Goal: Information Seeking & Learning: Find specific fact

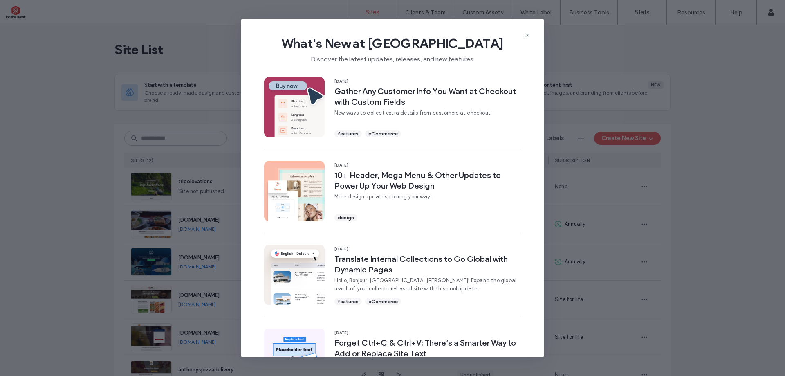
click at [528, 33] on icon at bounding box center [527, 35] width 7 height 7
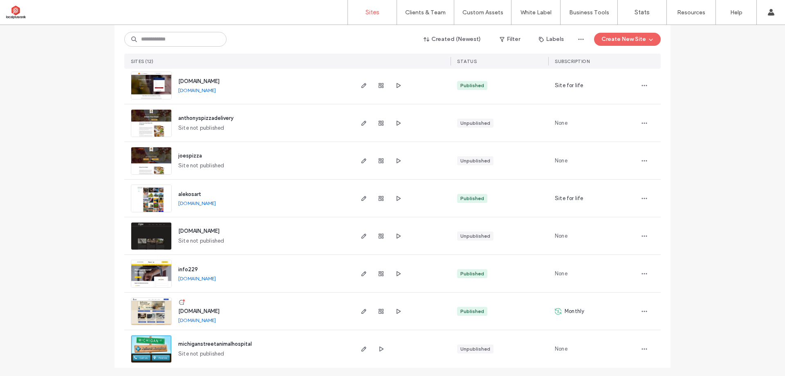
scroll to position [253, 0]
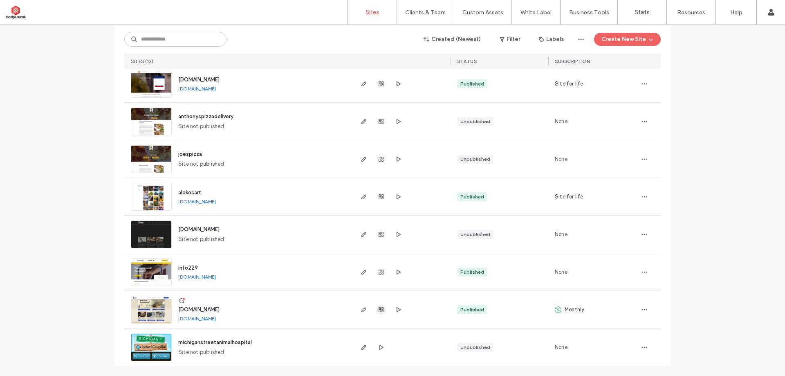
click at [381, 309] on icon "button" at bounding box center [381, 309] width 7 height 7
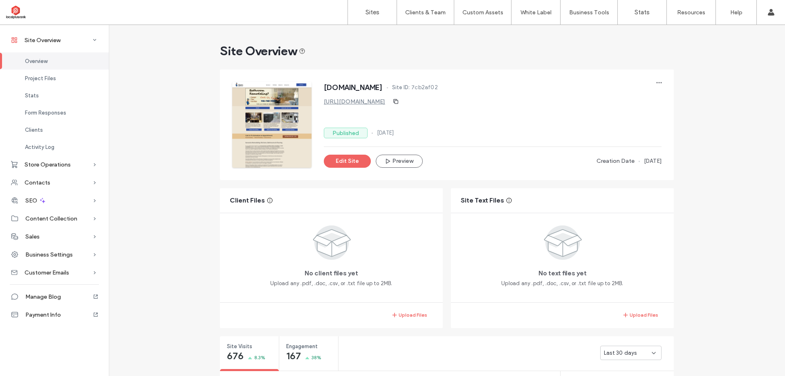
scroll to position [204, 0]
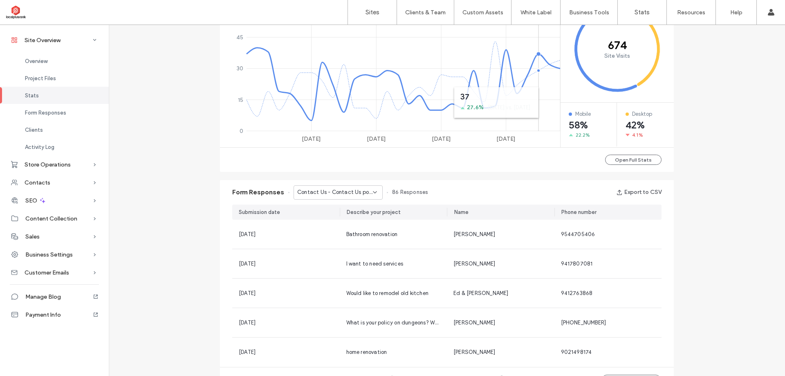
scroll to position [389, 0]
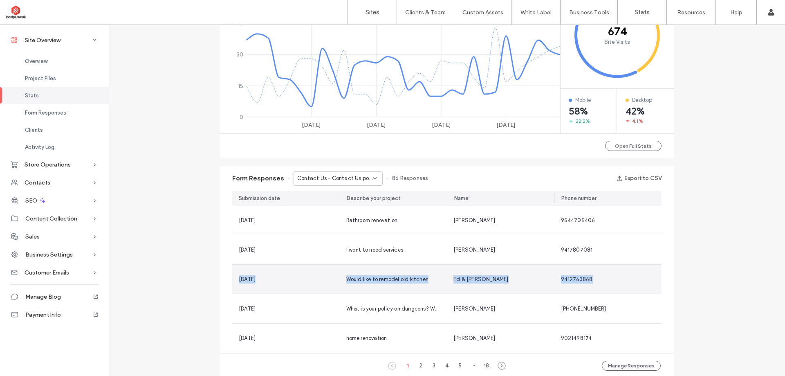
drag, startPoint x: 596, startPoint y: 282, endPoint x: 236, endPoint y: 289, distance: 360.1
click at [236, 289] on section "[DATE] Bathroom renovation [PERSON_NAME] 9544705406 [DATE] I want to need servi…" at bounding box center [446, 279] width 429 height 147
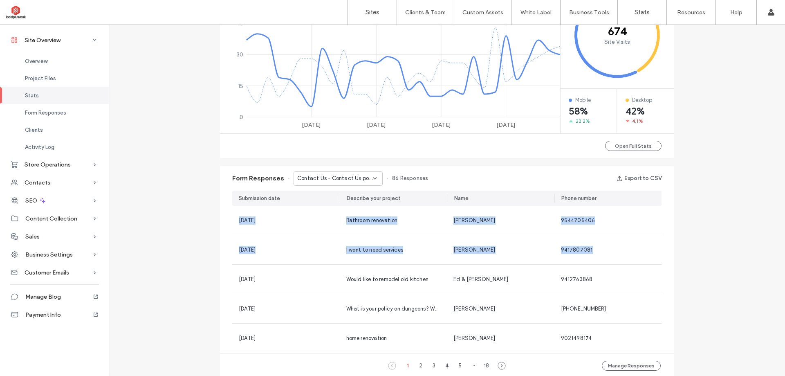
drag, startPoint x: 590, startPoint y: 249, endPoint x: 224, endPoint y: 254, distance: 366.6
click at [224, 254] on div "Submission date Describe your project Name Phone number [DATE] Bathroom renovat…" at bounding box center [447, 271] width 454 height 162
drag, startPoint x: 224, startPoint y: 254, endPoint x: 277, endPoint y: 255, distance: 53.1
click at [224, 254] on div "Submission date Describe your project Name Phone number [DATE] Bathroom renovat…" at bounding box center [447, 271] width 454 height 162
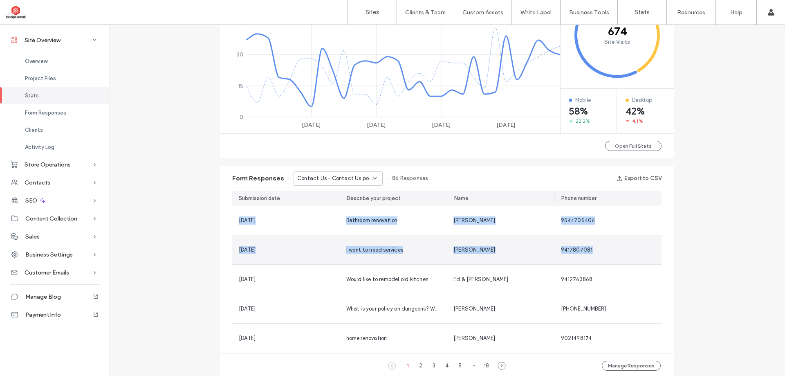
click at [589, 251] on div "9417807081" at bounding box center [608, 250] width 94 height 8
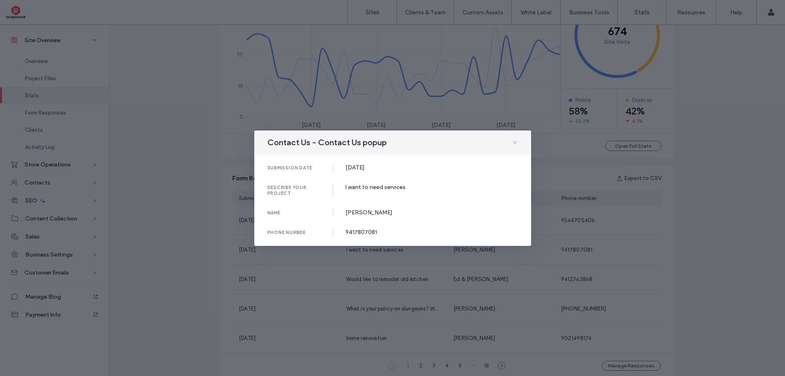
click at [516, 139] on icon at bounding box center [514, 142] width 7 height 7
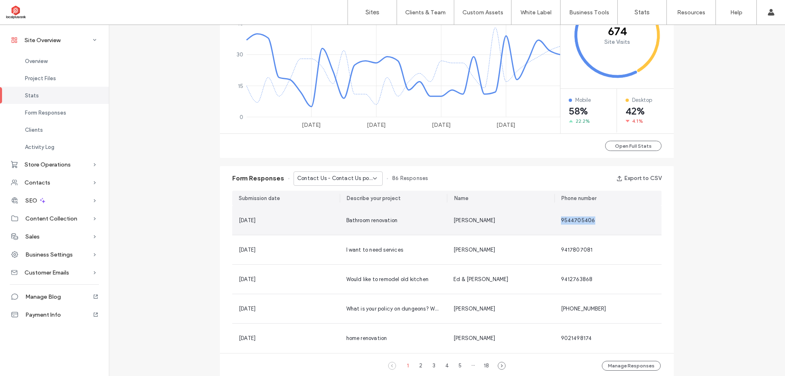
drag, startPoint x: 559, startPoint y: 222, endPoint x: 599, endPoint y: 222, distance: 40.1
click at [599, 222] on div "9544705406" at bounding box center [608, 220] width 94 height 8
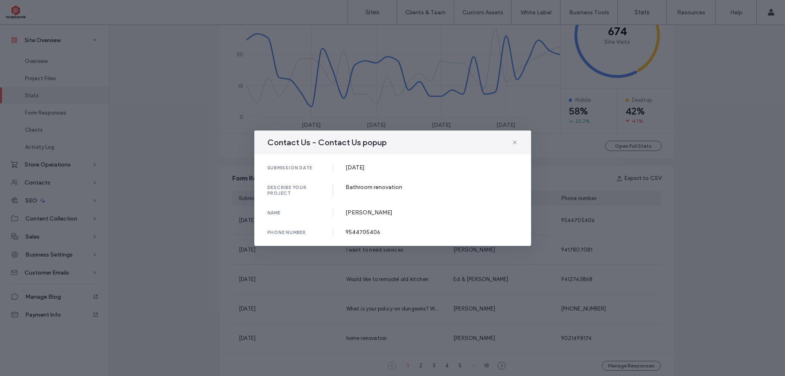
click at [604, 218] on div "Contact Us - Contact Us popup submission date [DATE] describe your project Bath…" at bounding box center [392, 188] width 785 height 376
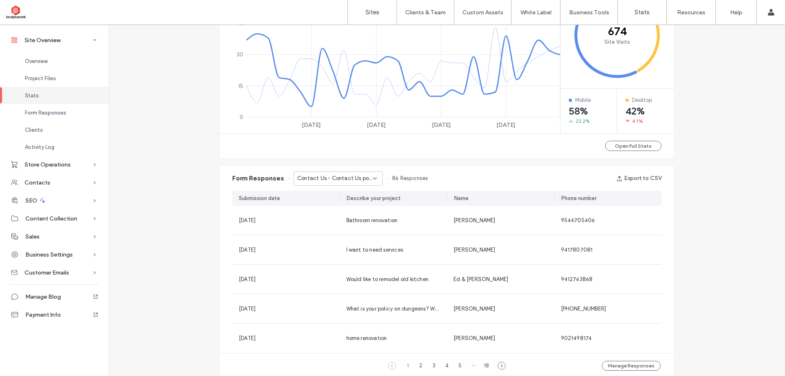
click at [325, 180] on span "Contact Us - Contact Us popup" at bounding box center [335, 178] width 76 height 8
click at [316, 223] on span "Get Free Instant Quote - Kitchen Remodeling page" at bounding box center [332, 221] width 78 height 8
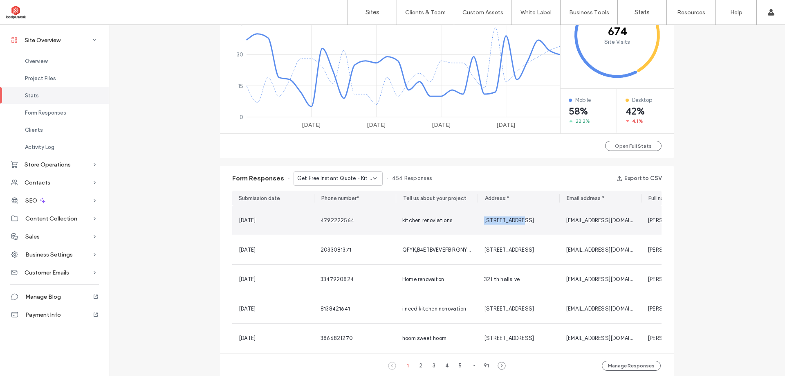
drag, startPoint x: 482, startPoint y: 219, endPoint x: 516, endPoint y: 220, distance: 33.9
click at [516, 220] on div "[STREET_ADDRESS]" at bounding box center [518, 220] width 69 height 8
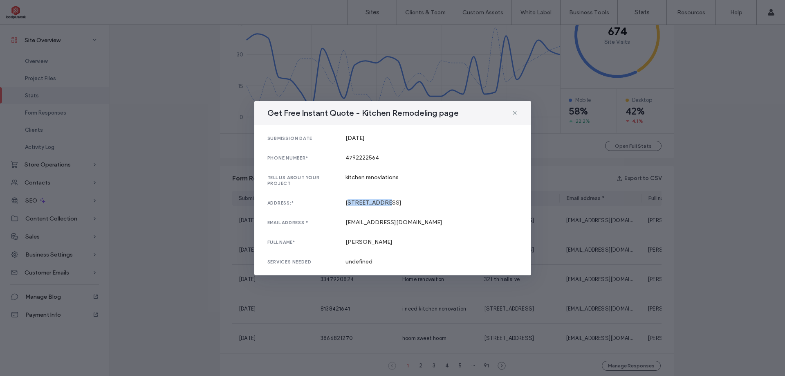
drag, startPoint x: 348, startPoint y: 204, endPoint x: 385, endPoint y: 204, distance: 37.6
click at [385, 204] on div "[STREET_ADDRESS]" at bounding box center [431, 202] width 172 height 7
copy div "[STREET_ADDRESS]"
drag, startPoint x: 345, startPoint y: 203, endPoint x: 388, endPoint y: 201, distance: 43.4
click at [388, 201] on div "address:* [STREET_ADDRESS]" at bounding box center [392, 202] width 251 height 7
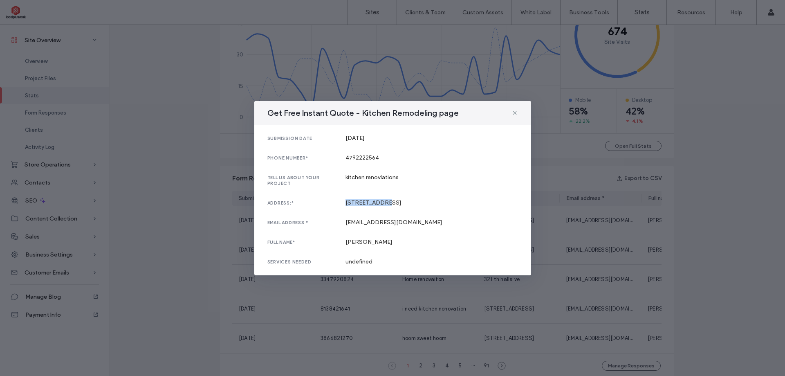
copy div "[STREET_ADDRESS]"
click at [695, 121] on div "Get Free Instant Quote - Kitchen Remodeling page submission date [DATE] phone n…" at bounding box center [392, 188] width 785 height 376
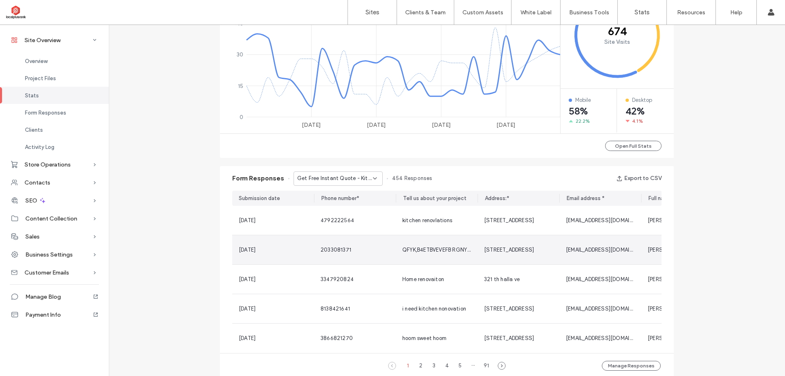
scroll to position [430, 0]
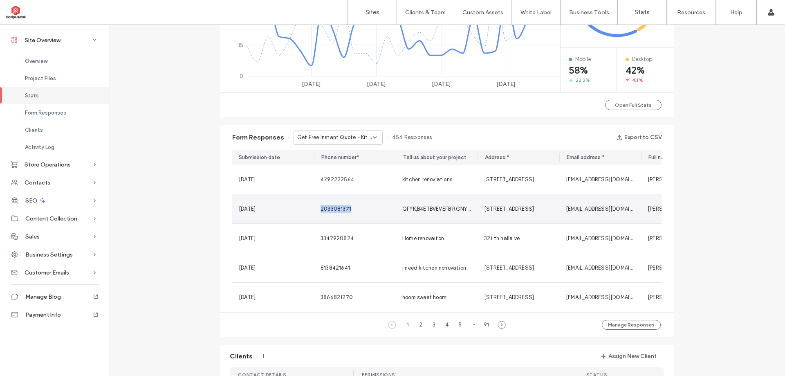
drag, startPoint x: 317, startPoint y: 210, endPoint x: 351, endPoint y: 208, distance: 34.4
click at [351, 208] on div "2033081371" at bounding box center [355, 208] width 82 height 29
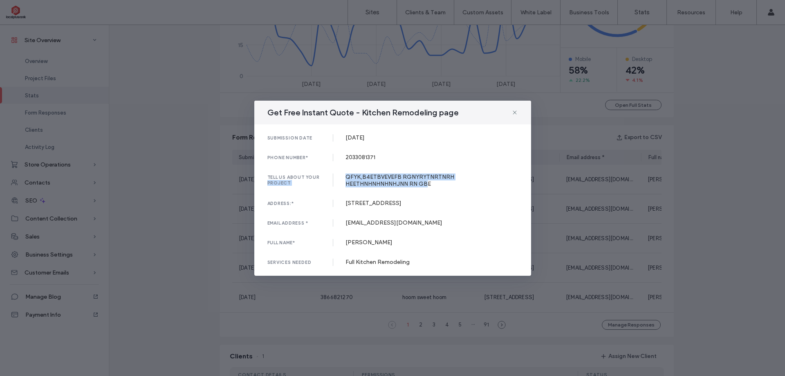
drag, startPoint x: 364, startPoint y: 184, endPoint x: 336, endPoint y: 175, distance: 30.1
click at [336, 175] on div "tell us about your project QFYK,B4ETBVEVEFB RGNYRYTNRTNRH HEETHNHNHNHNHJNN RN G…" at bounding box center [392, 180] width 251 height 14
click at [515, 114] on icon at bounding box center [514, 112] width 7 height 7
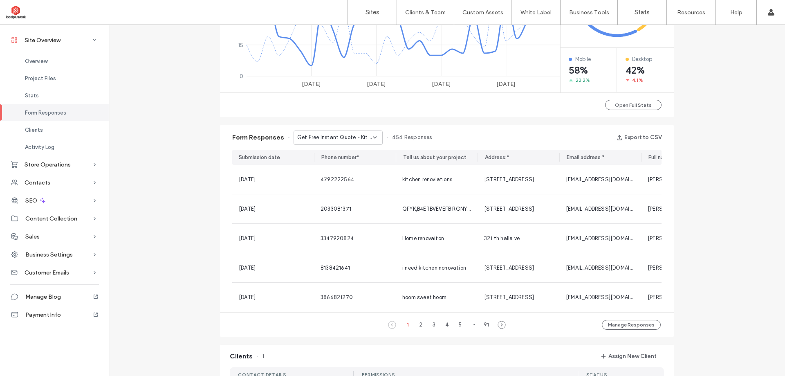
scroll to position [0, 143]
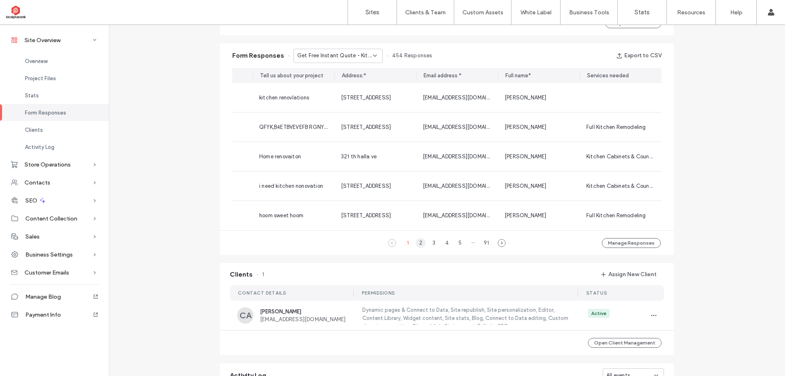
click at [418, 247] on div "2" at bounding box center [421, 243] width 10 height 10
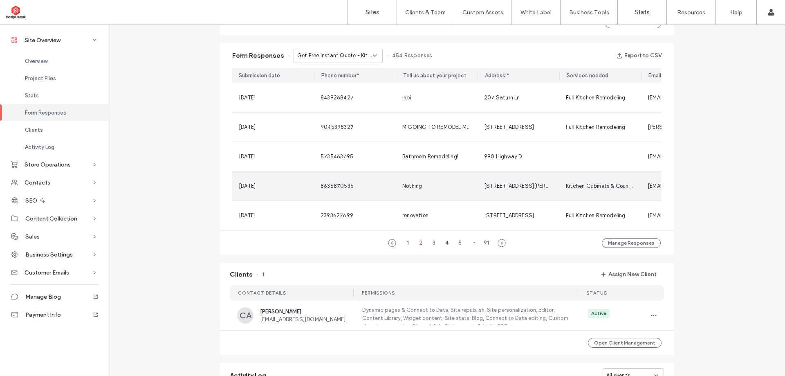
scroll to position [470, 0]
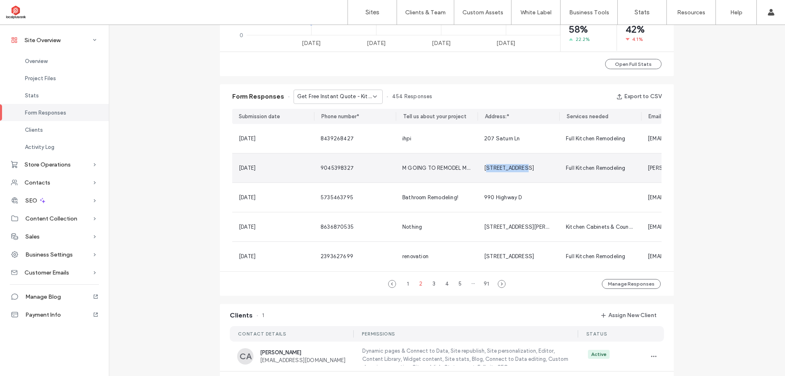
drag, startPoint x: 483, startPoint y: 167, endPoint x: 525, endPoint y: 169, distance: 42.6
click at [525, 169] on div "[STREET_ADDRESS]" at bounding box center [518, 168] width 69 height 8
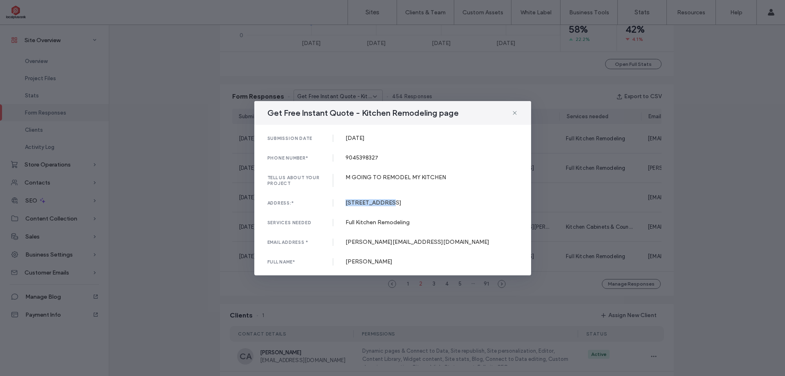
drag, startPoint x: 398, startPoint y: 202, endPoint x: 345, endPoint y: 207, distance: 53.0
click at [345, 207] on div "submission date [DATE] phone number* [PHONE_NUMBER] tell us about your project …" at bounding box center [392, 200] width 277 height 150
copy div "[STREET_ADDRESS]"
click at [518, 115] on div "Get Free Instant Quote - Kitchen Remodeling page" at bounding box center [392, 113] width 277 height 24
click at [514, 114] on icon at bounding box center [514, 113] width 7 height 7
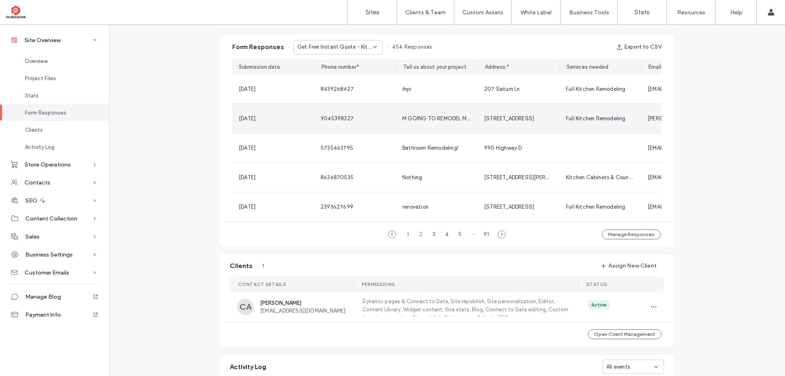
scroll to position [552, 0]
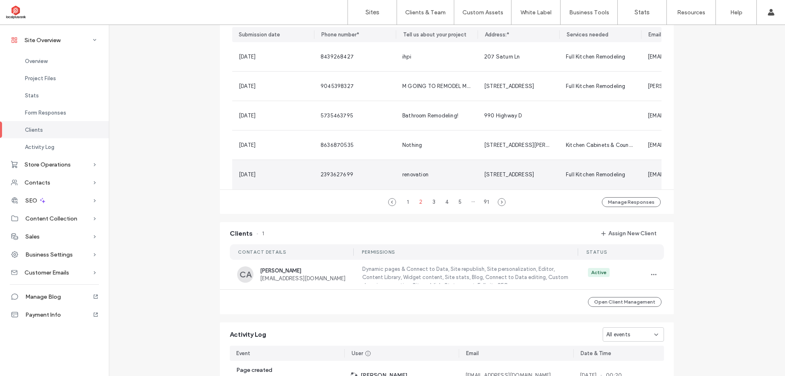
click at [341, 19] on span "Get Free Instant Quote - Kitchen Remodeling page" at bounding box center [335, 15] width 76 height 8
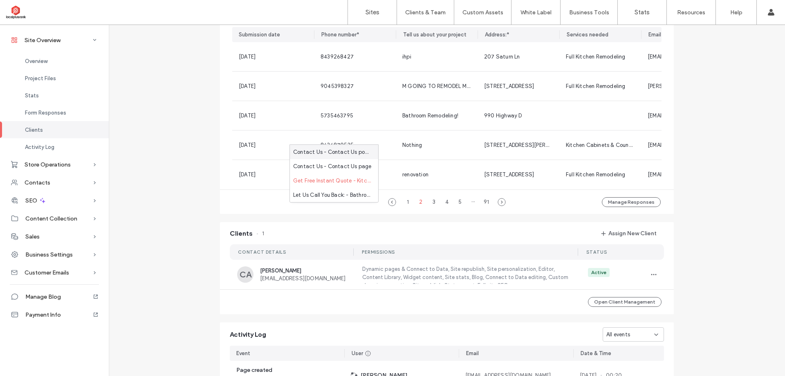
scroll to position [430, 0]
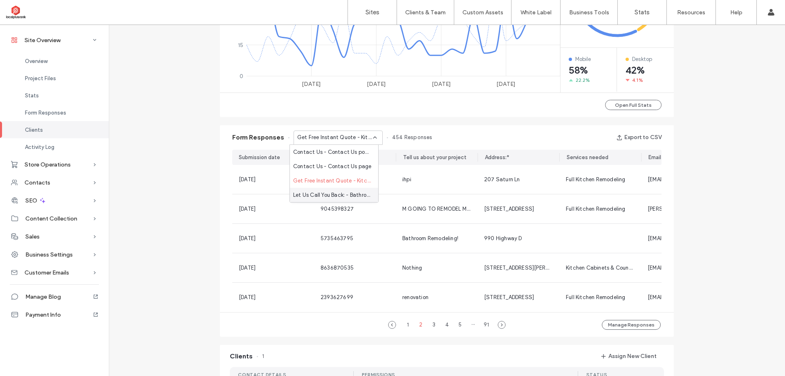
click at [336, 197] on span "Let Us Call You Back: - Bathroom Remodeling page" at bounding box center [332, 195] width 78 height 8
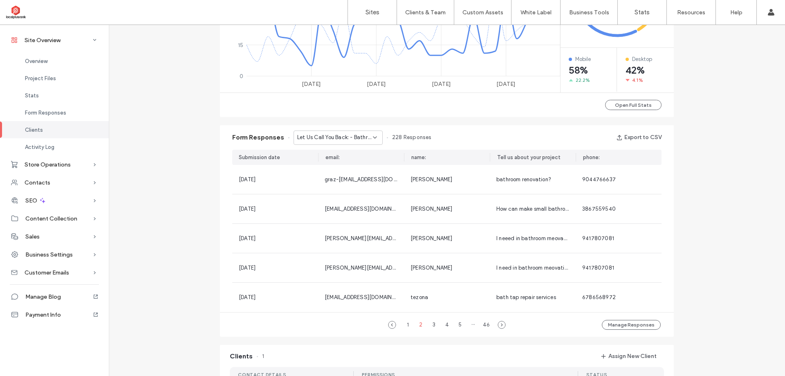
click at [332, 139] on span "Let Us Call You Back: - Bathroom Remodeling page" at bounding box center [335, 137] width 76 height 8
drag, startPoint x: 328, startPoint y: 166, endPoint x: 311, endPoint y: 169, distance: 17.5
click at [311, 169] on span "Contact Us - Contact Us page" at bounding box center [332, 166] width 78 height 8
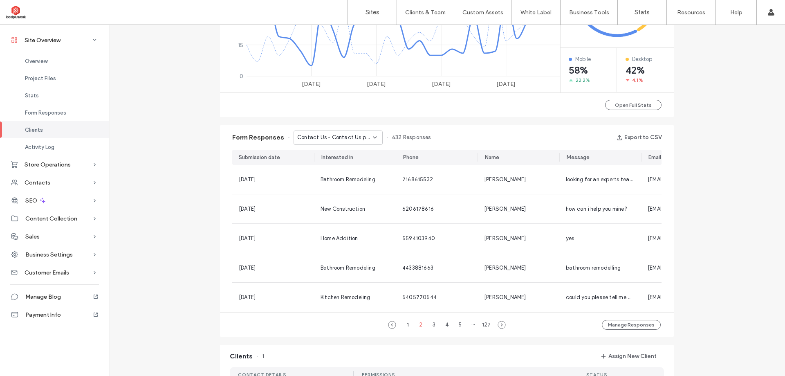
click at [311, 143] on div "Contact Us - Contact Us page" at bounding box center [337, 137] width 89 height 14
click at [319, 156] on span "Contact Us - Contact Us popup" at bounding box center [332, 152] width 78 height 8
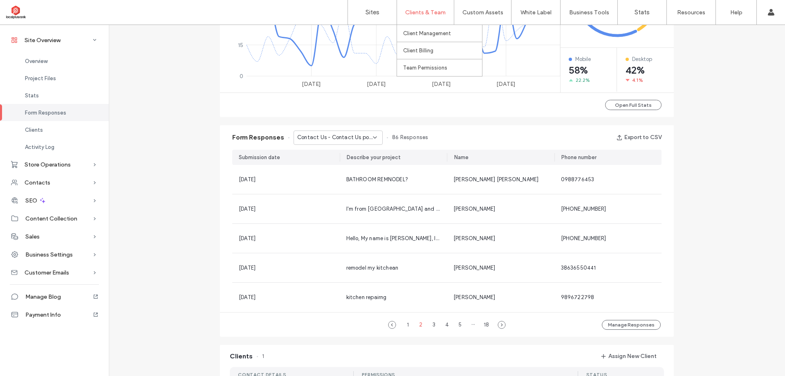
scroll to position [62, 0]
